Goal: Find specific page/section: Find specific page/section

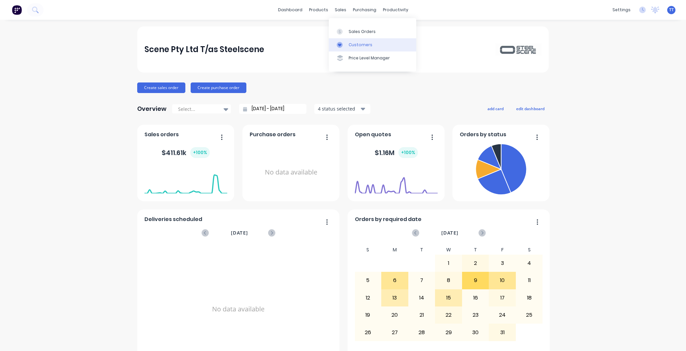
click at [358, 46] on div "Customers" at bounding box center [361, 45] width 24 height 6
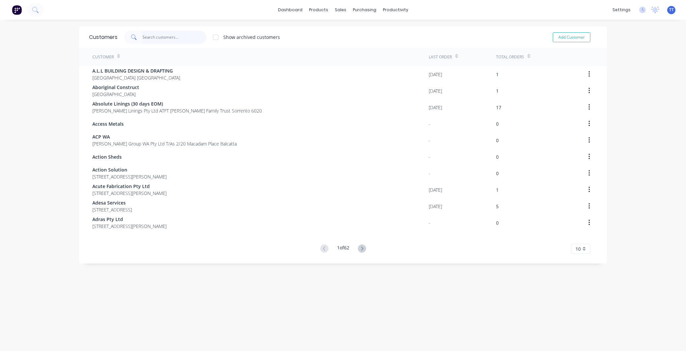
click at [168, 38] on input "text" at bounding box center [175, 37] width 64 height 13
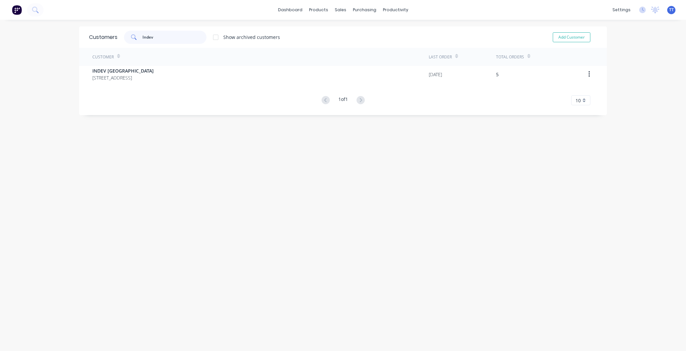
type input "Indev"
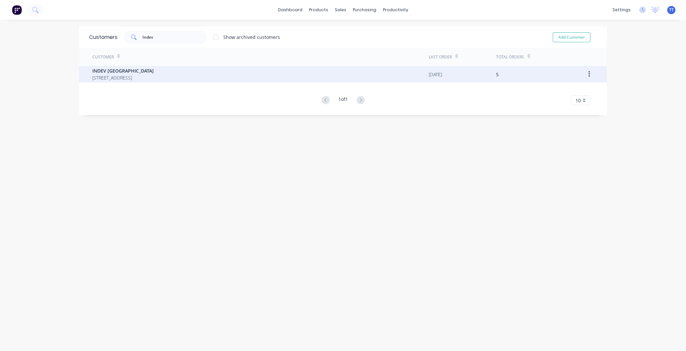
click at [131, 79] on span "[STREET_ADDRESS]" at bounding box center [122, 77] width 61 height 7
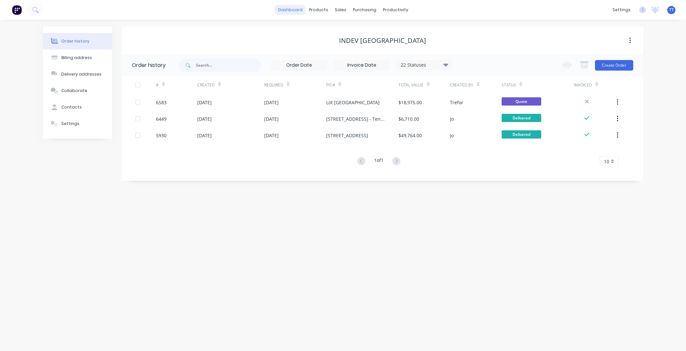
click at [298, 9] on link "dashboard" at bounding box center [290, 10] width 31 height 10
